Goal: Information Seeking & Learning: Check status

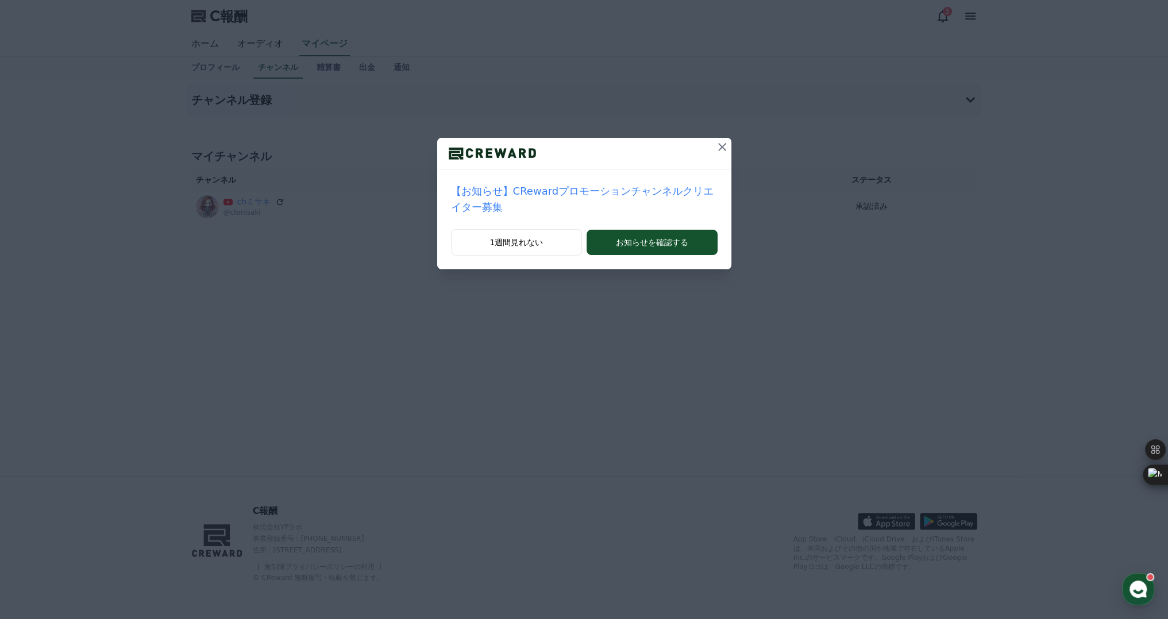
click at [715, 141] on icon at bounding box center [722, 147] width 14 height 14
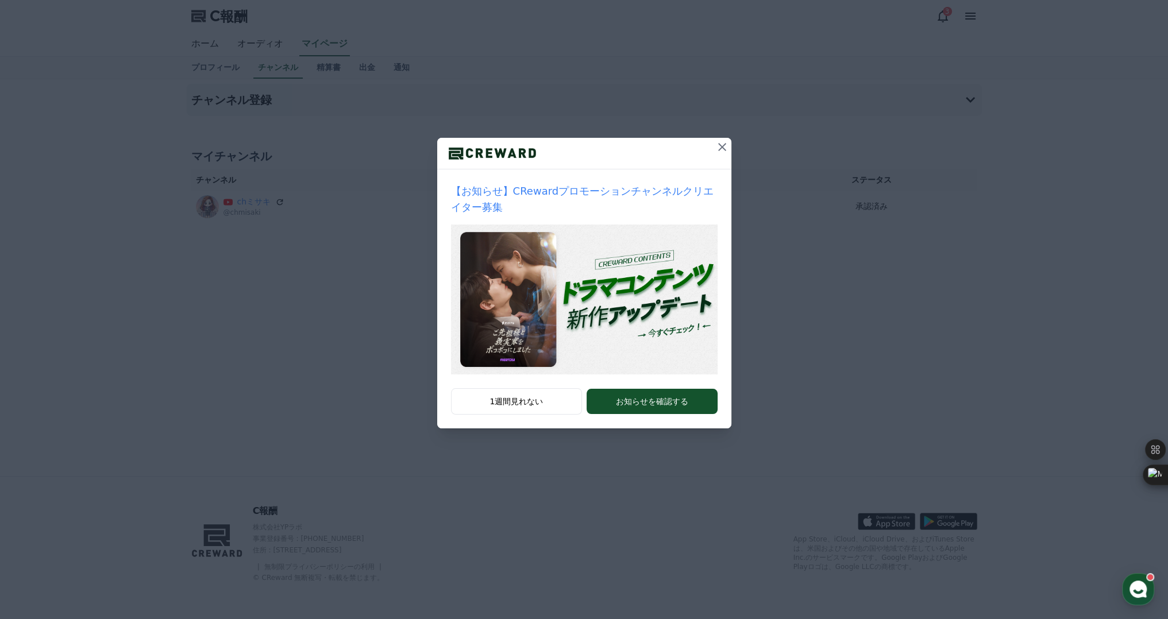
click at [720, 141] on icon at bounding box center [722, 147] width 14 height 14
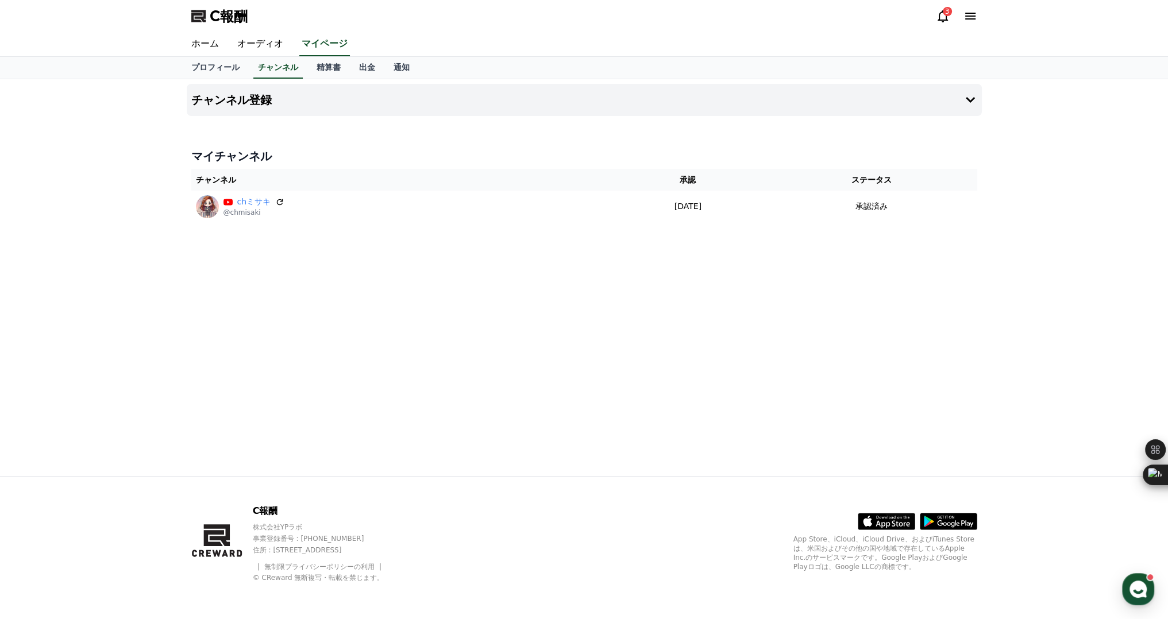
click at [946, 24] on div "3" at bounding box center [956, 16] width 41 height 18
click at [944, 20] on icon at bounding box center [943, 16] width 10 height 12
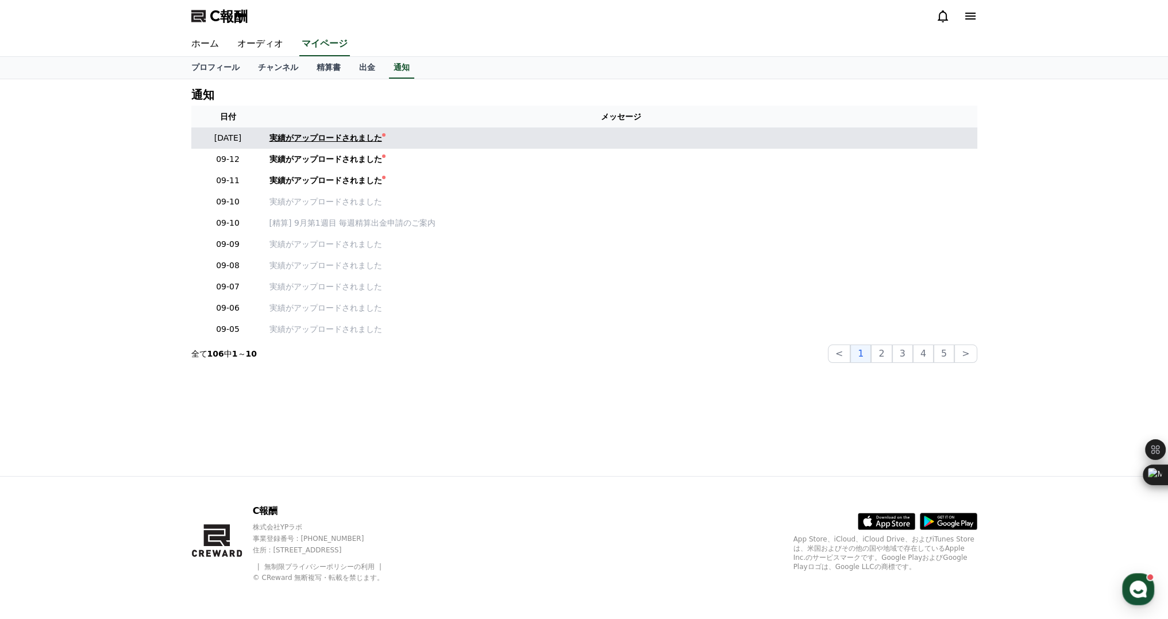
click at [338, 134] on font "実績がアップロードされました" at bounding box center [325, 137] width 113 height 9
